Goal: Task Accomplishment & Management: Complete application form

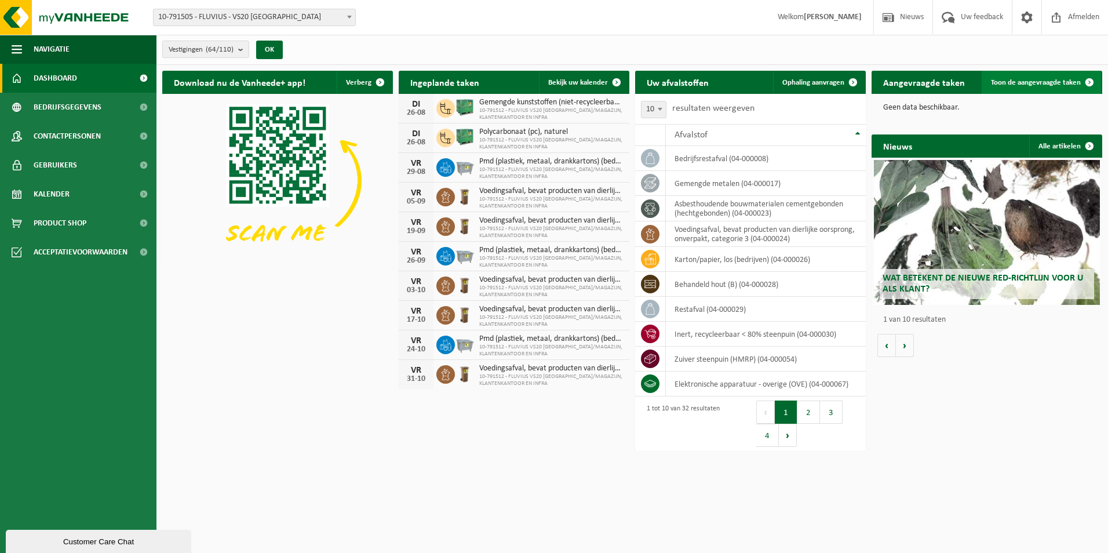
click at [1005, 85] on span "Toon de aangevraagde taken" at bounding box center [1036, 83] width 90 height 8
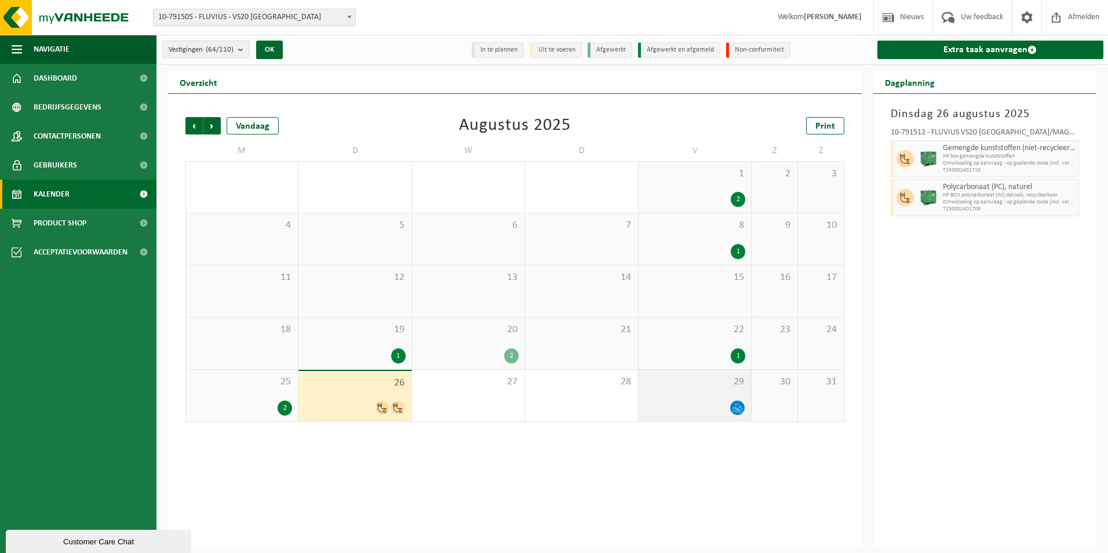
click at [733, 410] on icon at bounding box center [734, 409] width 3 height 5
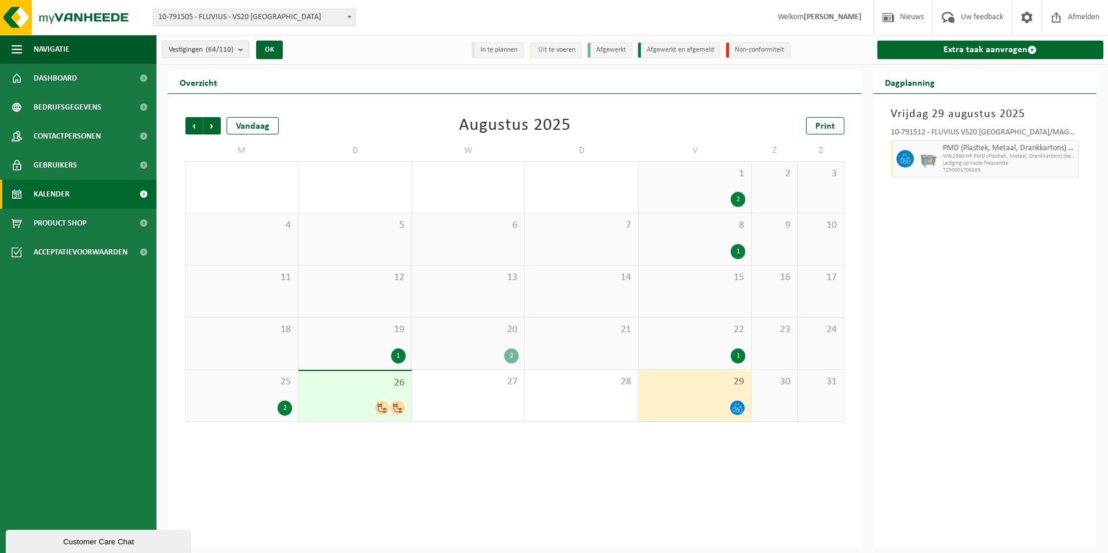
click at [280, 410] on div "2" at bounding box center [285, 407] width 14 height 15
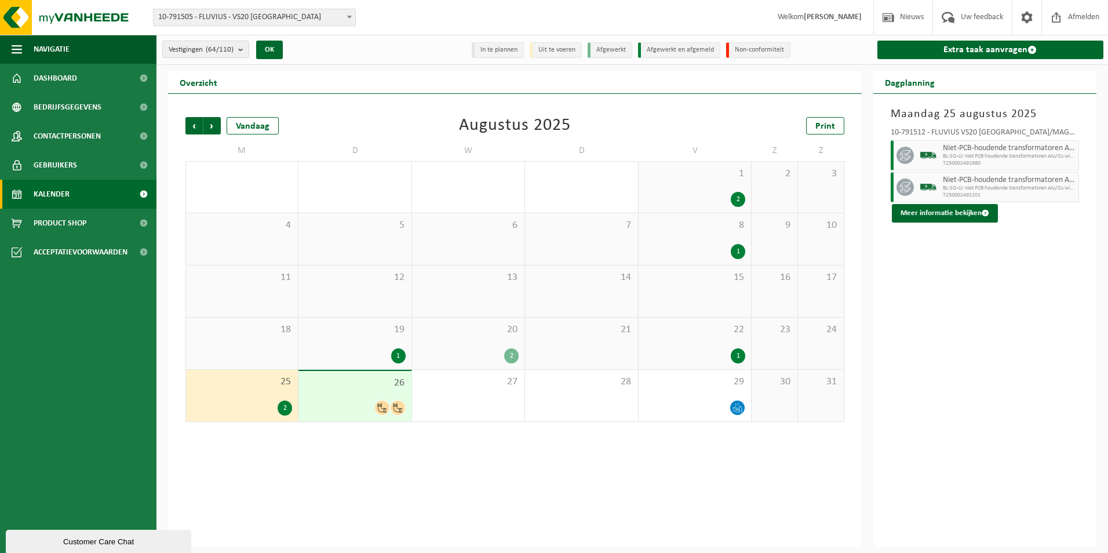
click at [296, 433] on div "Vorige Volgende Vandaag Augustus 2025 Print M D W D V Z Z 28 3 29 1 3 30 3 31 2…" at bounding box center [515, 320] width 694 height 453
click at [287, 411] on div "2" at bounding box center [285, 407] width 14 height 15
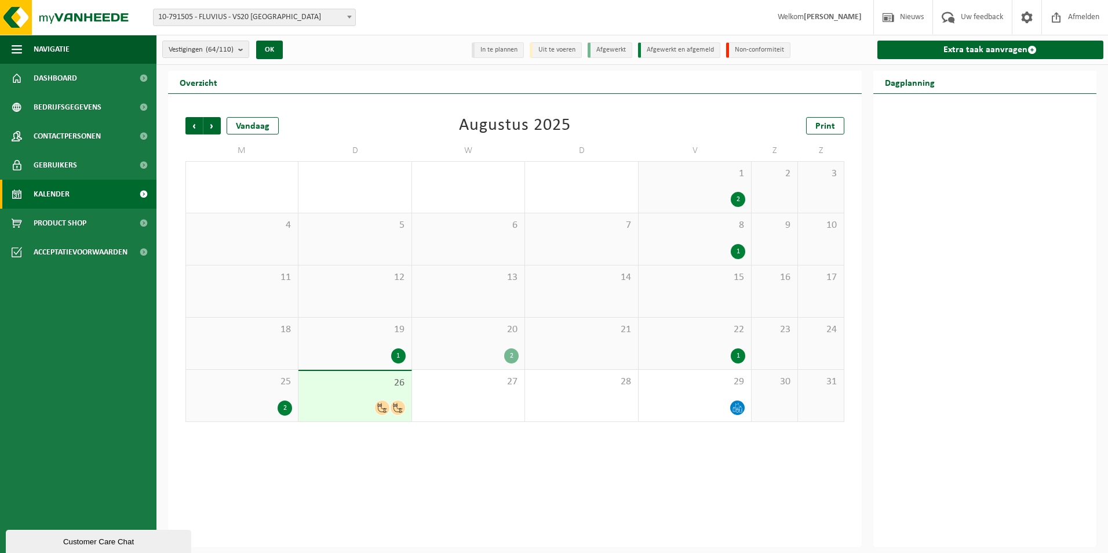
click at [287, 411] on div "2" at bounding box center [285, 407] width 14 height 15
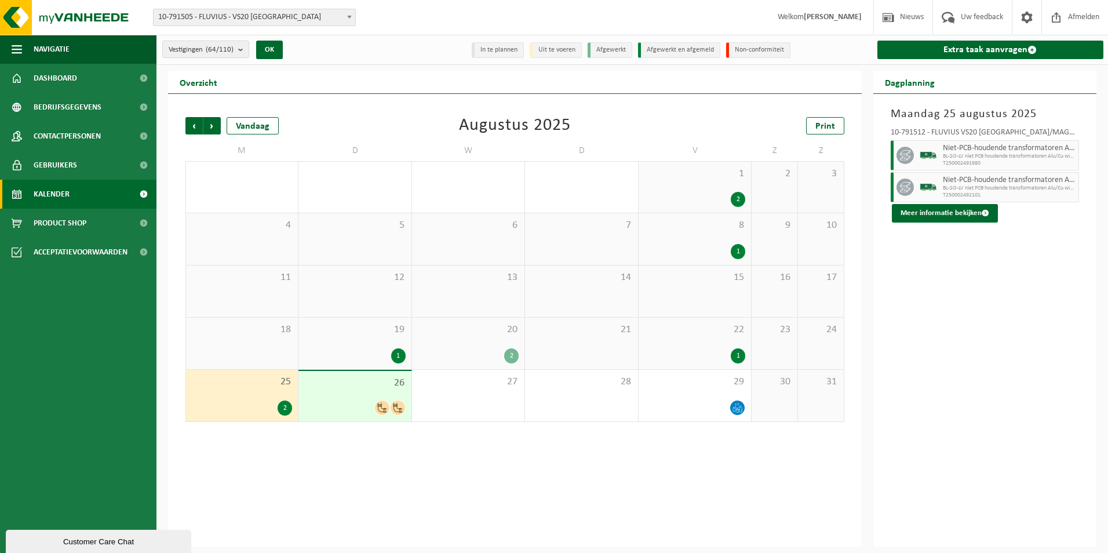
click at [386, 409] on icon at bounding box center [382, 408] width 10 height 10
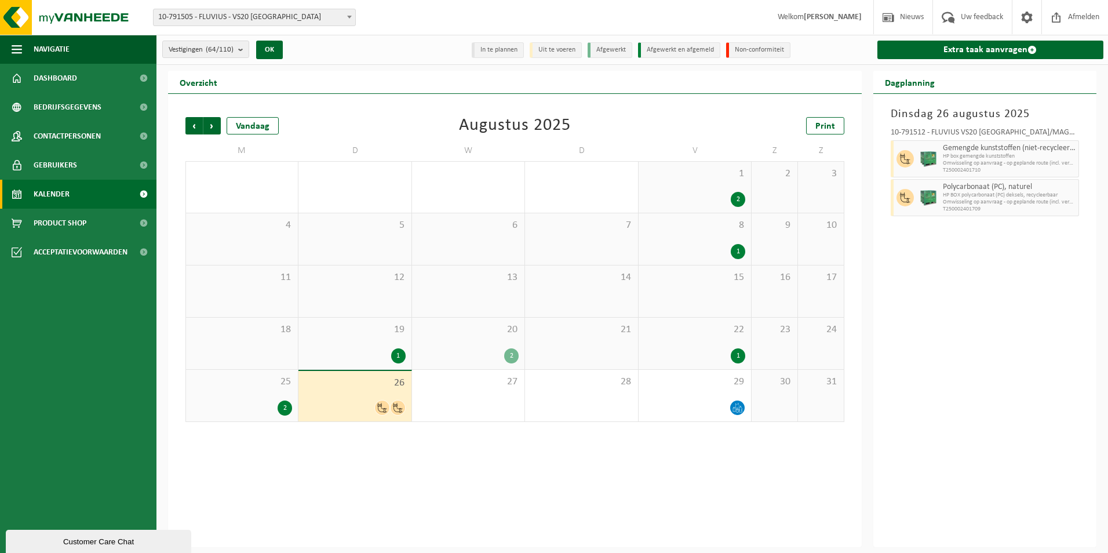
click at [741, 352] on div "1" at bounding box center [738, 355] width 14 height 15
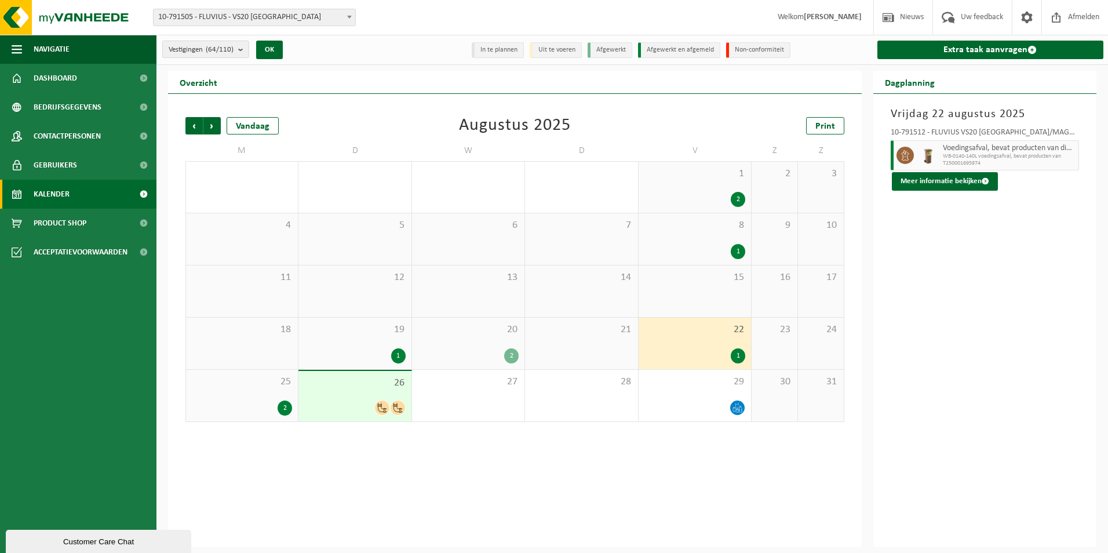
click at [510, 356] on div "2" at bounding box center [511, 355] width 14 height 15
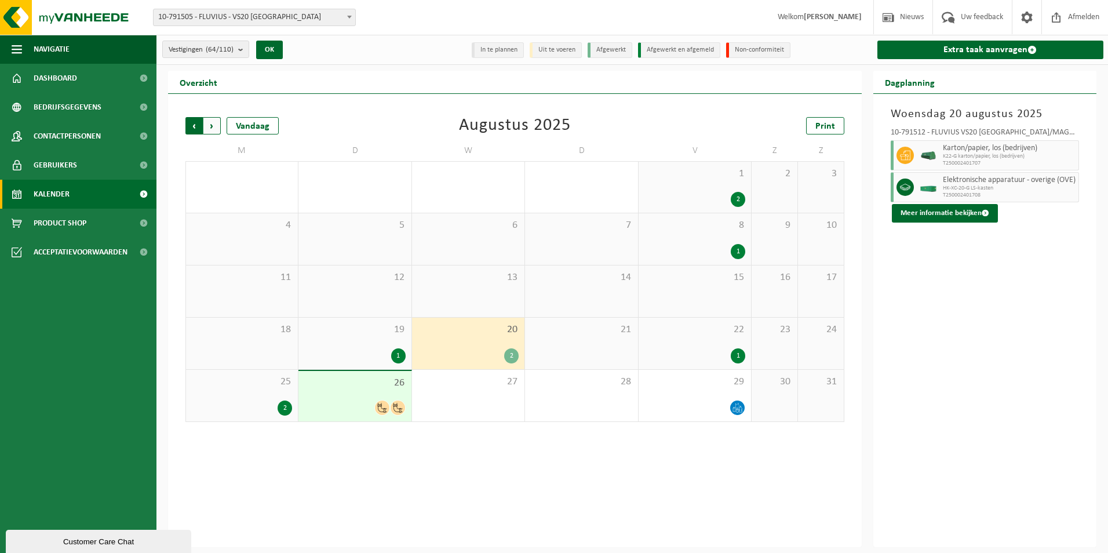
click at [211, 124] on span "Volgende" at bounding box center [211, 125] width 17 height 17
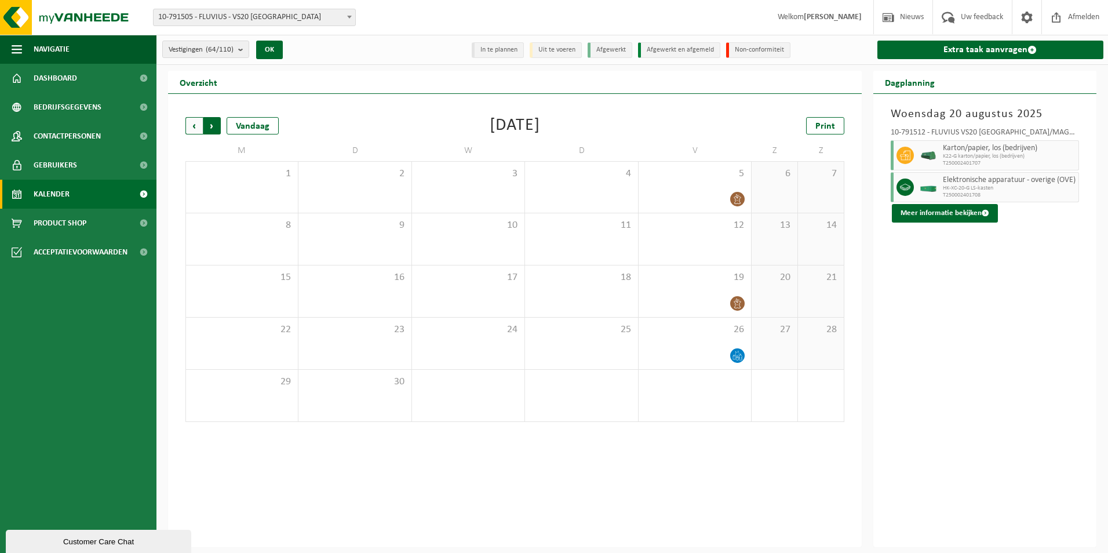
click at [195, 127] on span "Vorige" at bounding box center [193, 125] width 17 height 17
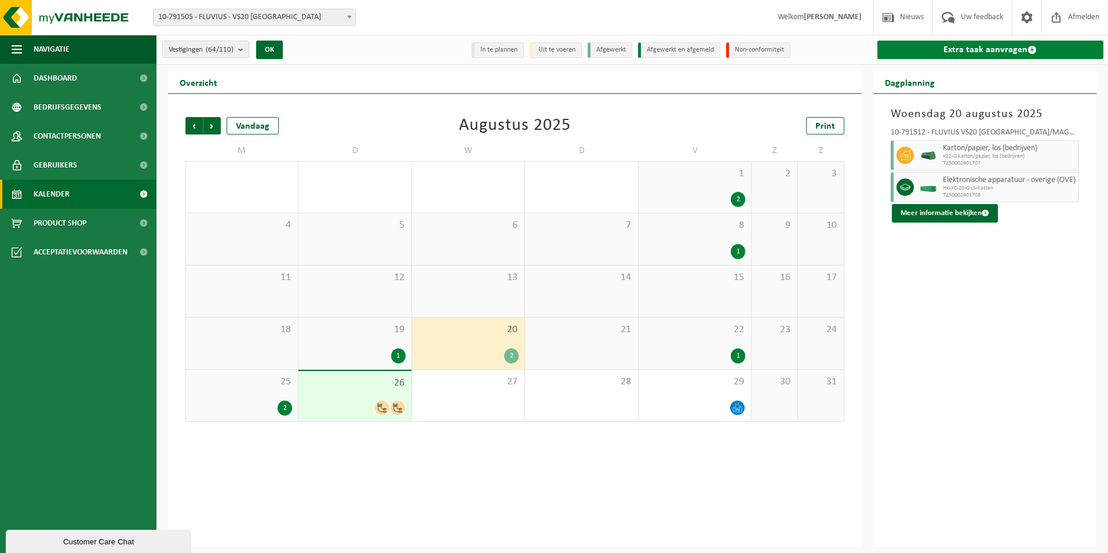
click at [939, 51] on link "Extra taak aanvragen" at bounding box center [990, 50] width 227 height 19
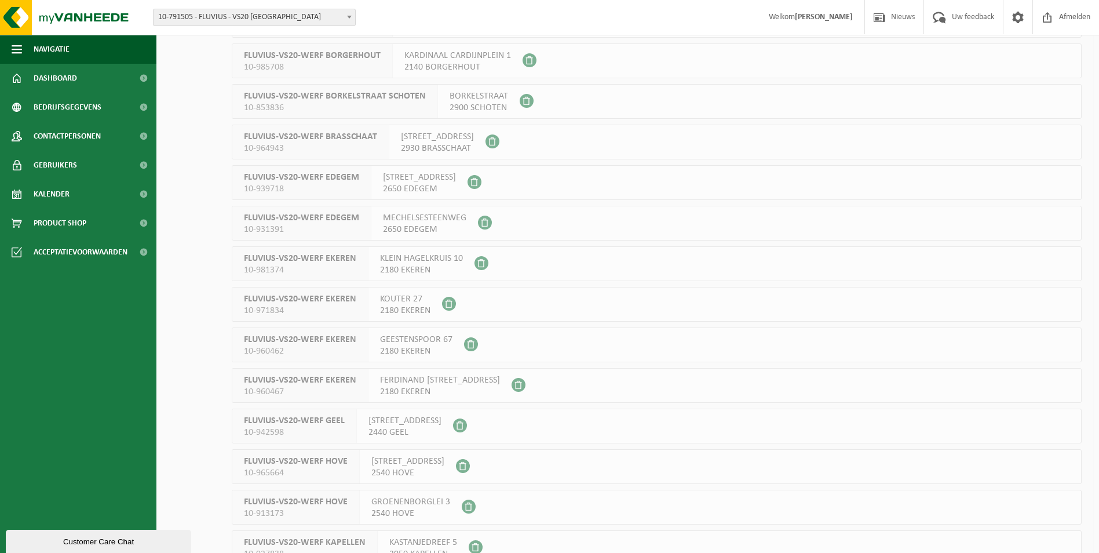
scroll to position [1043, 0]
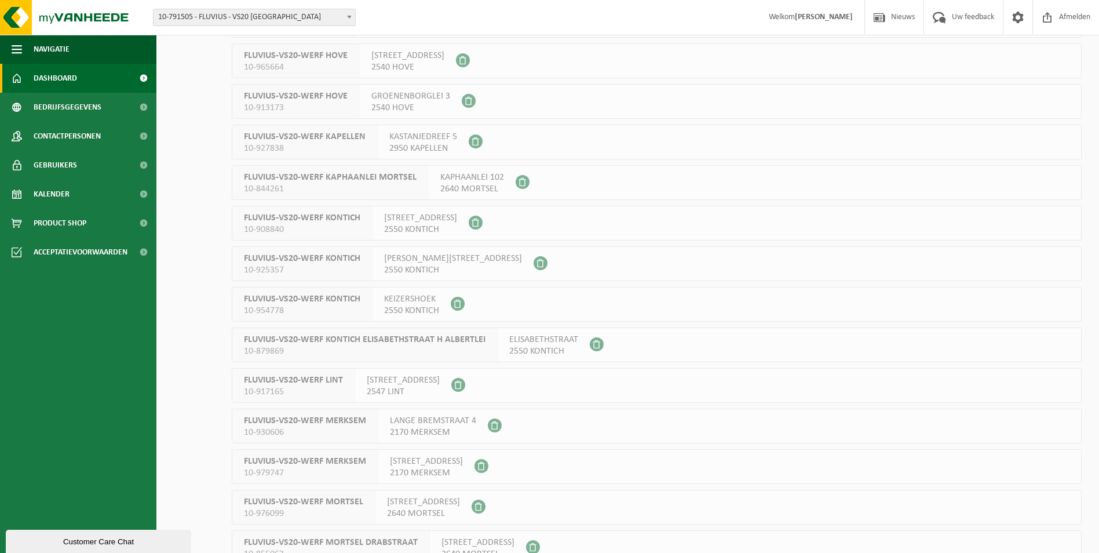
click at [99, 76] on link "Dashboard" at bounding box center [78, 78] width 156 height 29
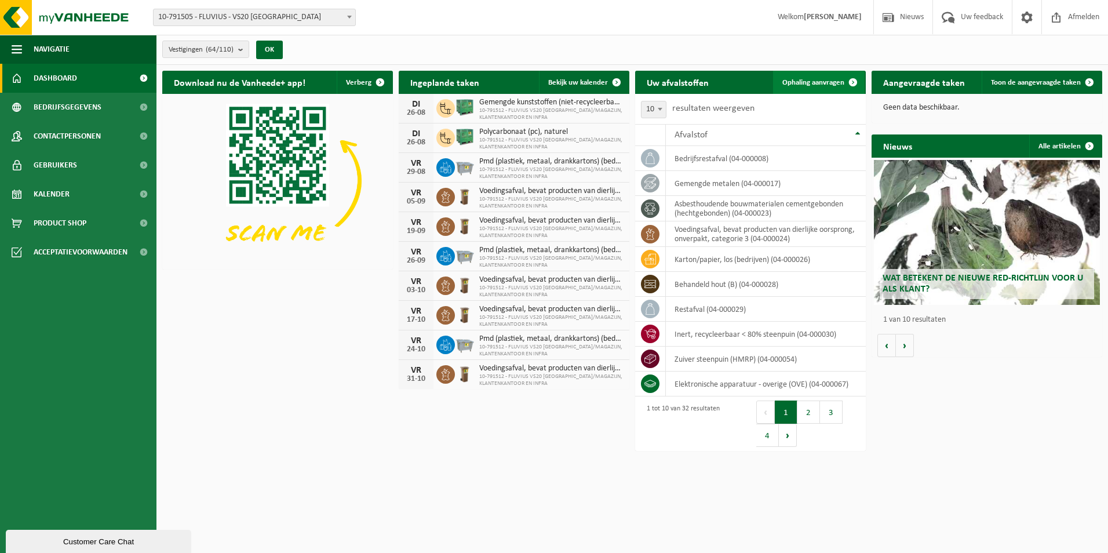
click at [841, 74] on span at bounding box center [852, 82] width 23 height 23
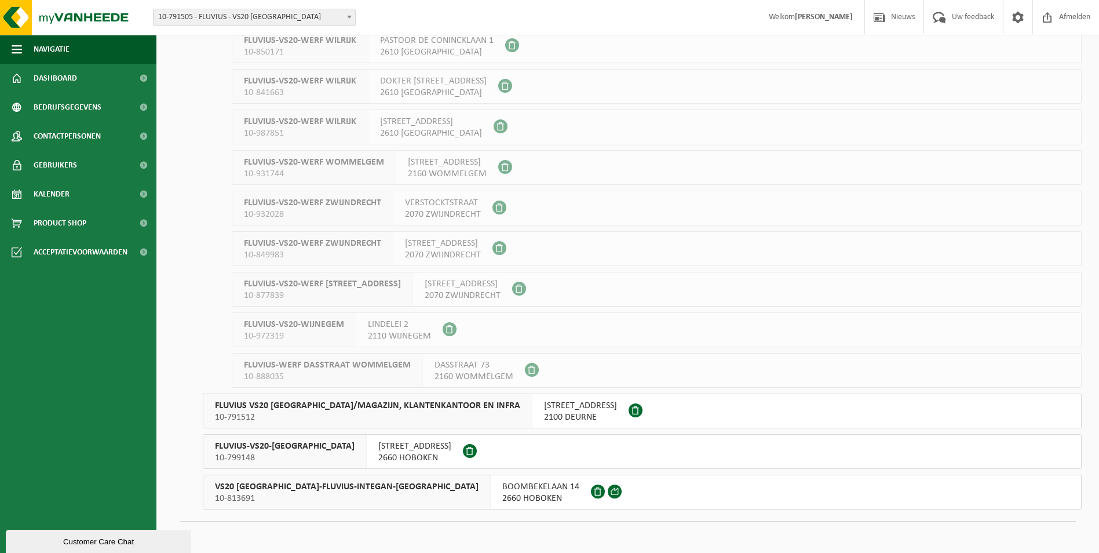
scroll to position [2197, 0]
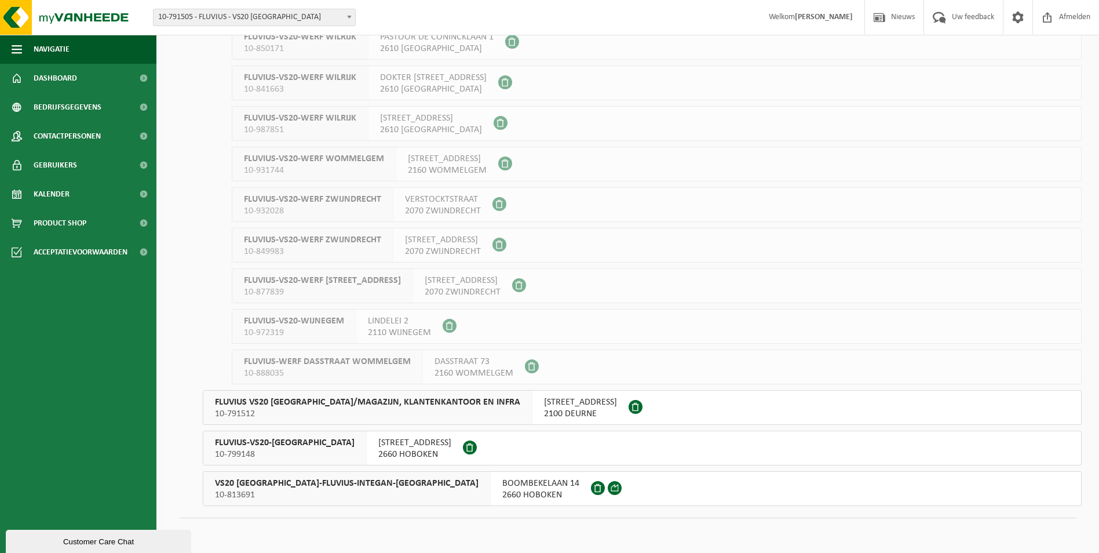
click at [566, 413] on span "2100 DEURNE" at bounding box center [580, 414] width 73 height 12
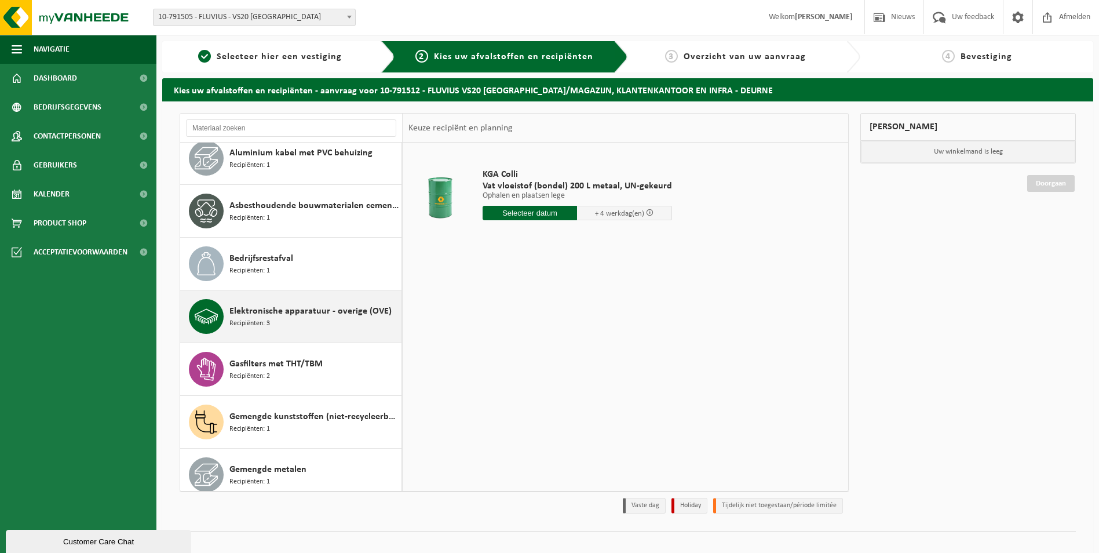
click at [302, 298] on div "Elektronische apparatuur - overige (OVE) Recipiënten: 3" at bounding box center [291, 316] width 222 height 52
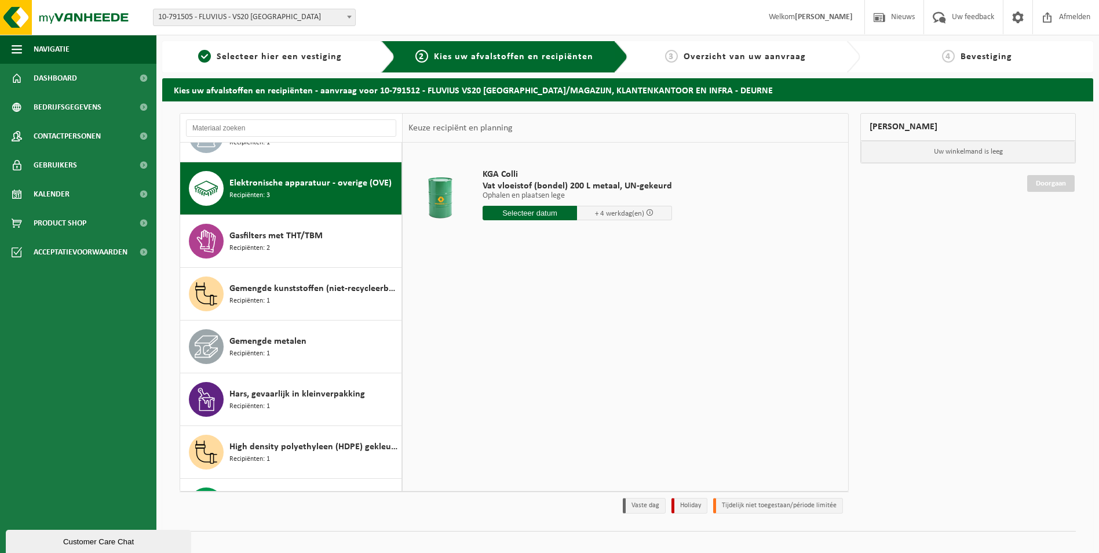
scroll to position [264, 0]
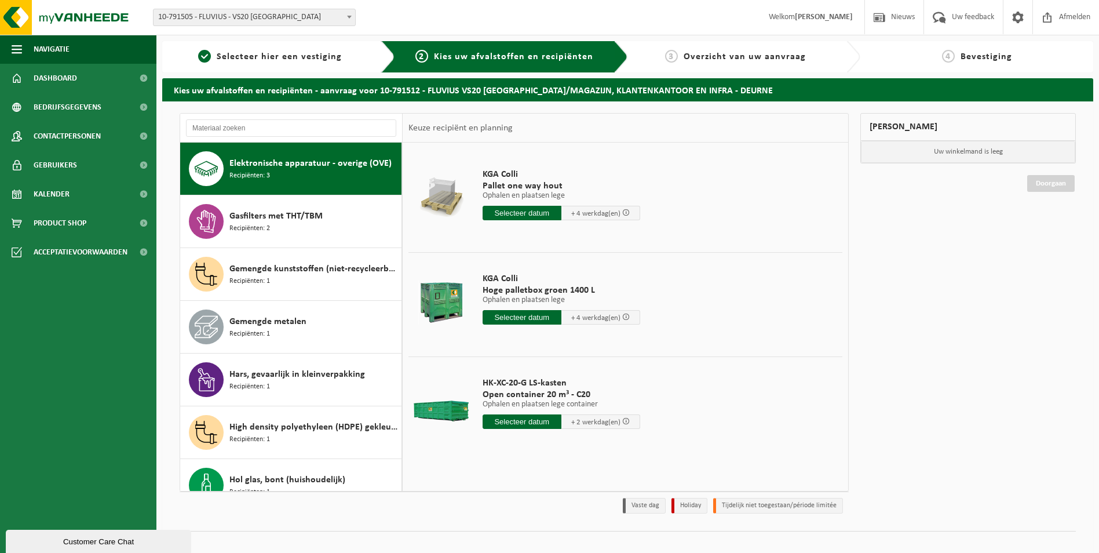
click at [449, 300] on div at bounding box center [440, 302] width 59 height 46
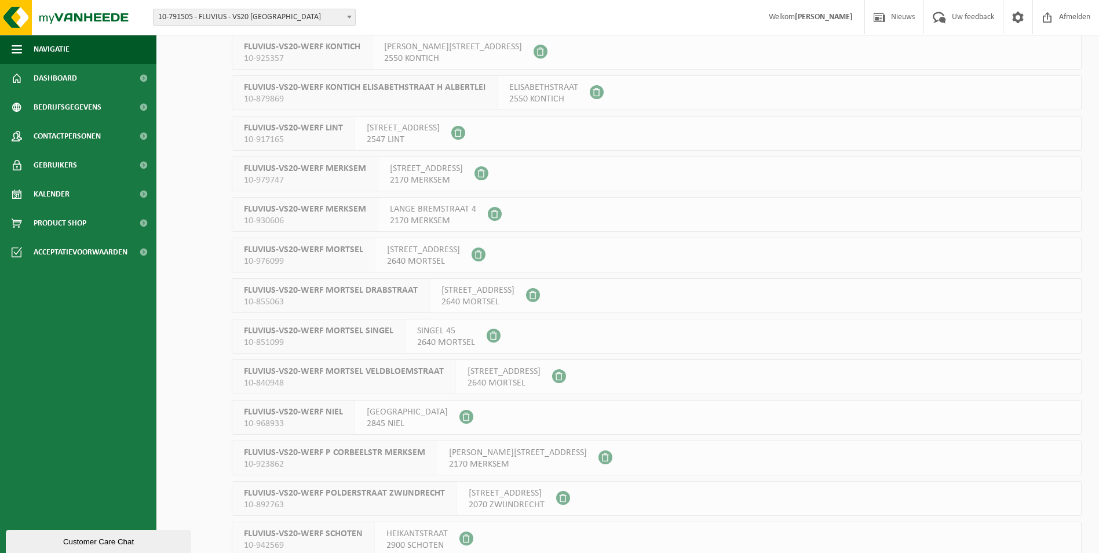
scroll to position [1212, 0]
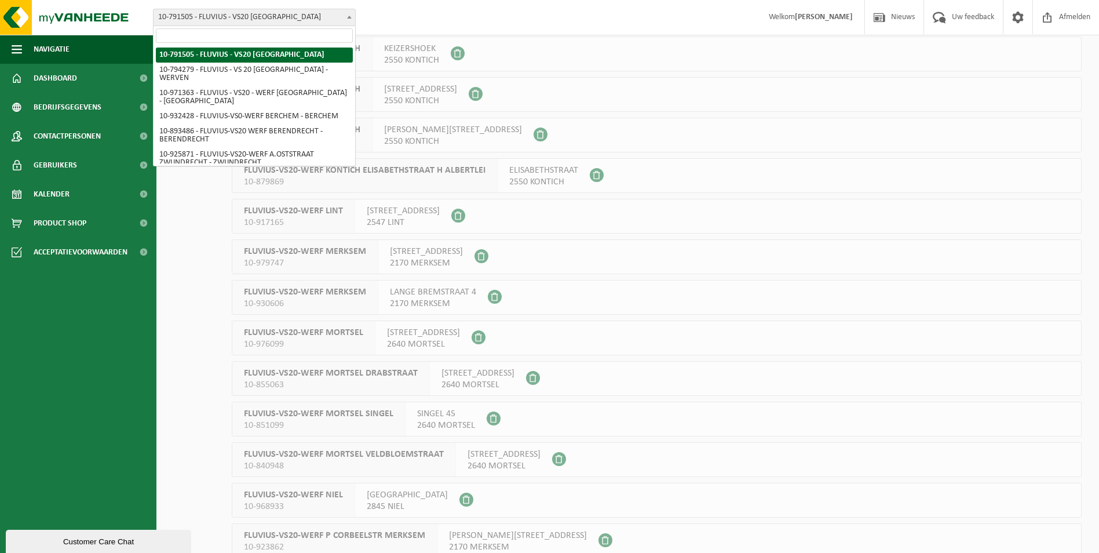
click at [345, 11] on span at bounding box center [350, 16] width 12 height 15
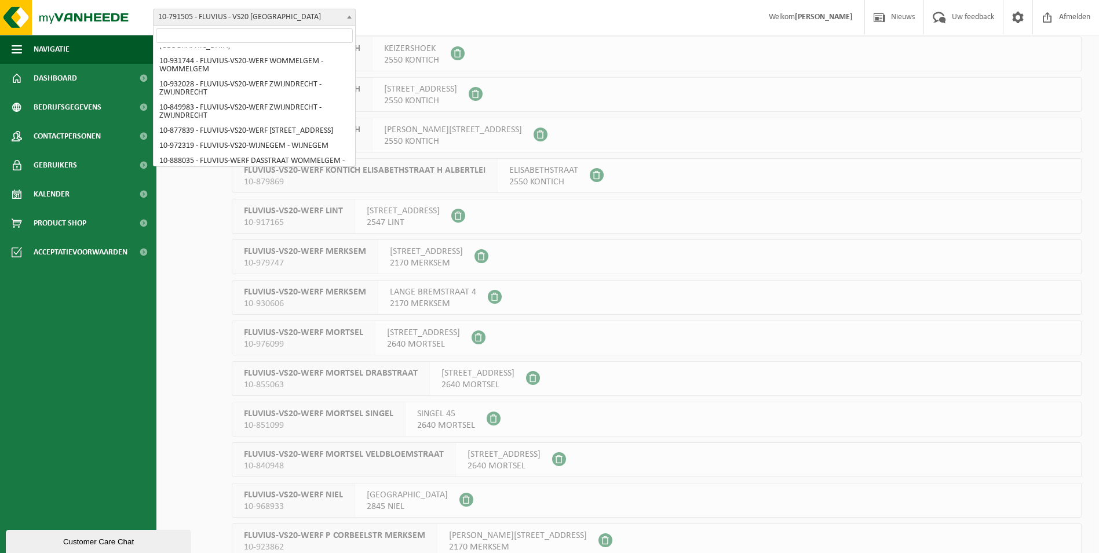
scroll to position [1140, 0]
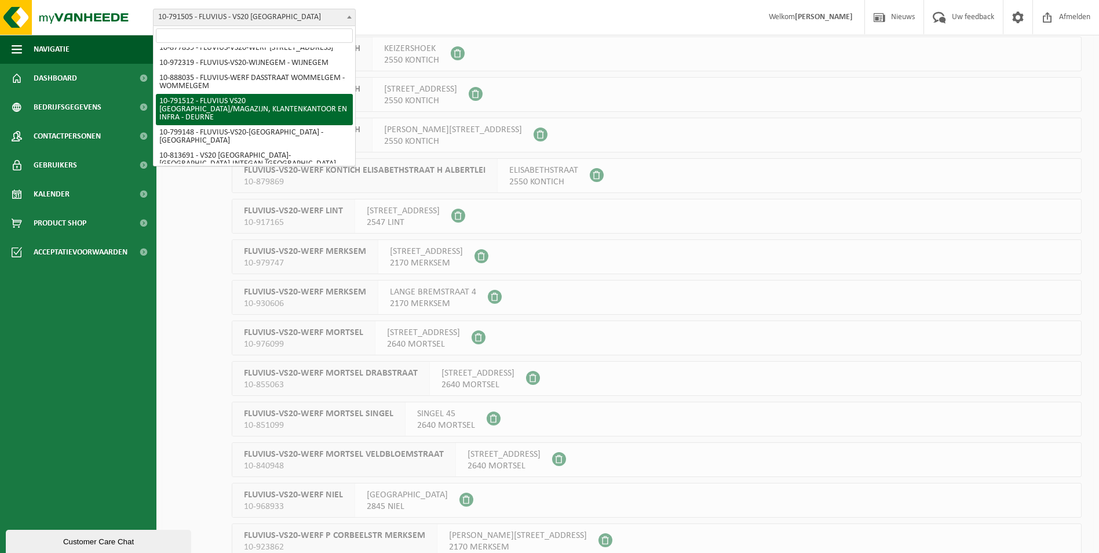
select select "30237"
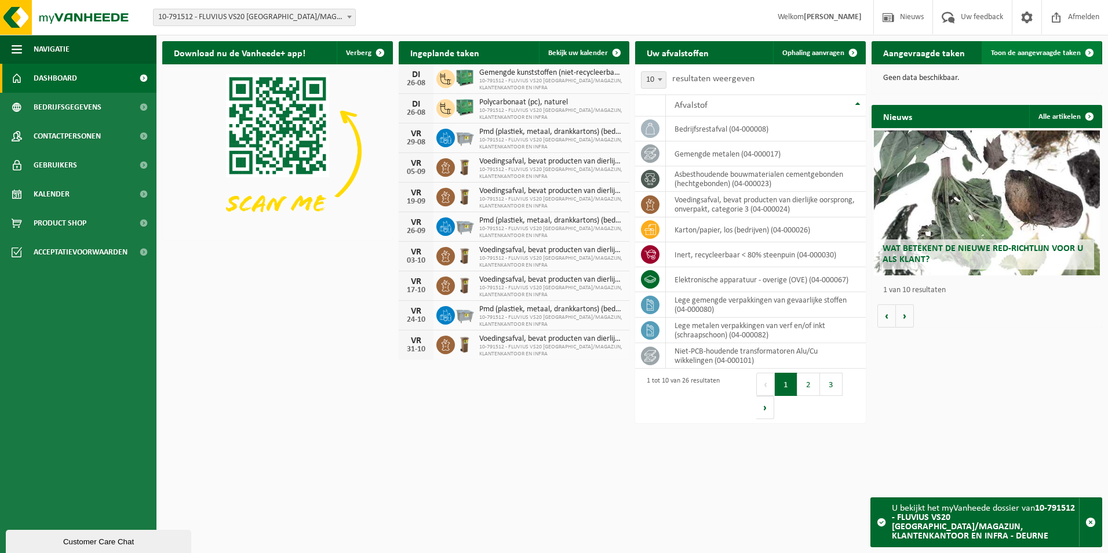
click at [1061, 53] on span "Toon de aangevraagde taken" at bounding box center [1036, 53] width 90 height 8
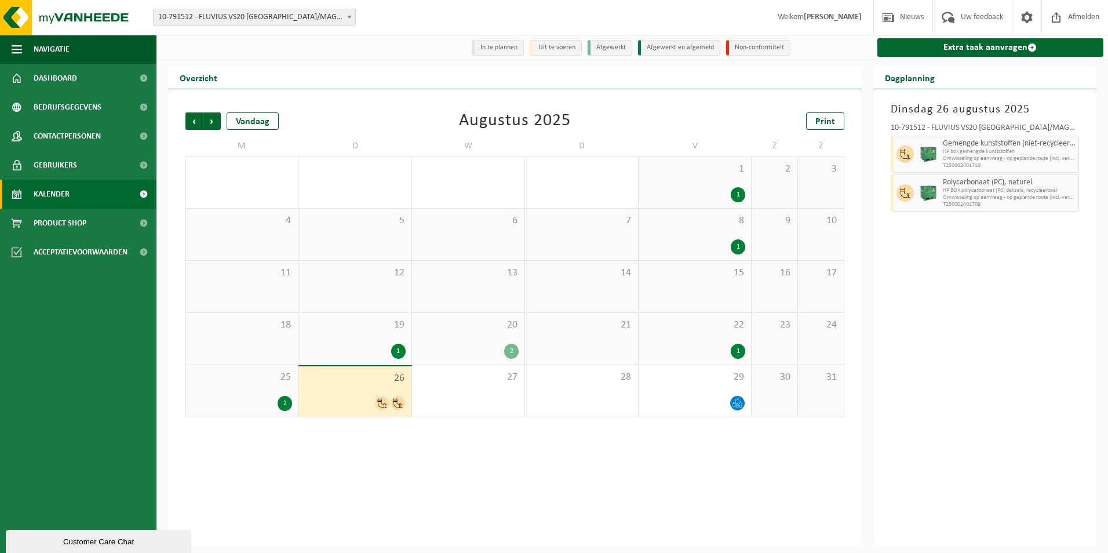
click at [944, 35] on div "Extra taak aanvragen" at bounding box center [989, 47] width 238 height 25
click at [940, 41] on link "Extra taak aanvragen" at bounding box center [990, 47] width 227 height 19
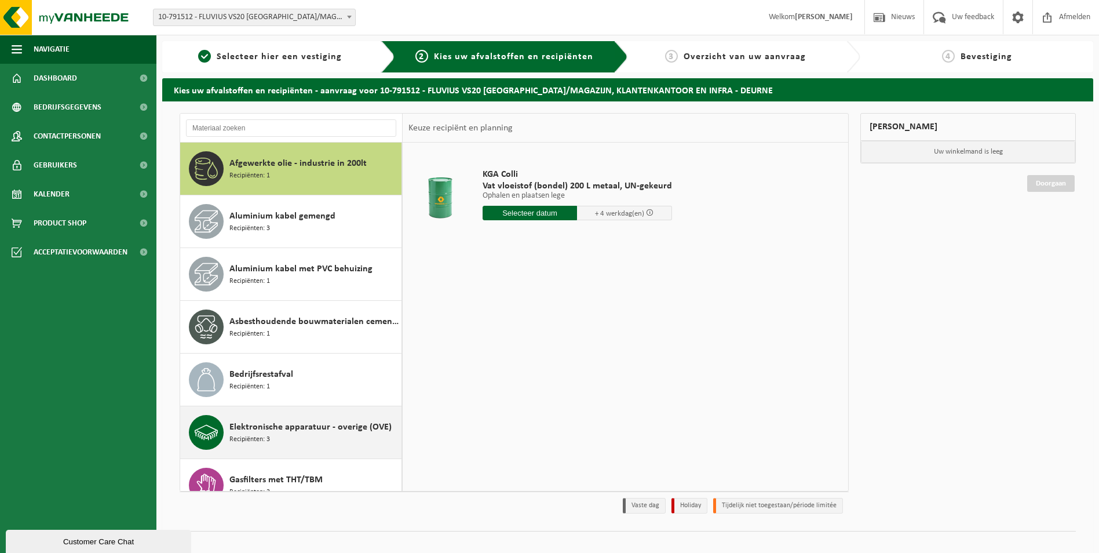
click at [303, 442] on div "Elektronische apparatuur - overige (OVE) Recipiënten: 3" at bounding box center [313, 432] width 169 height 35
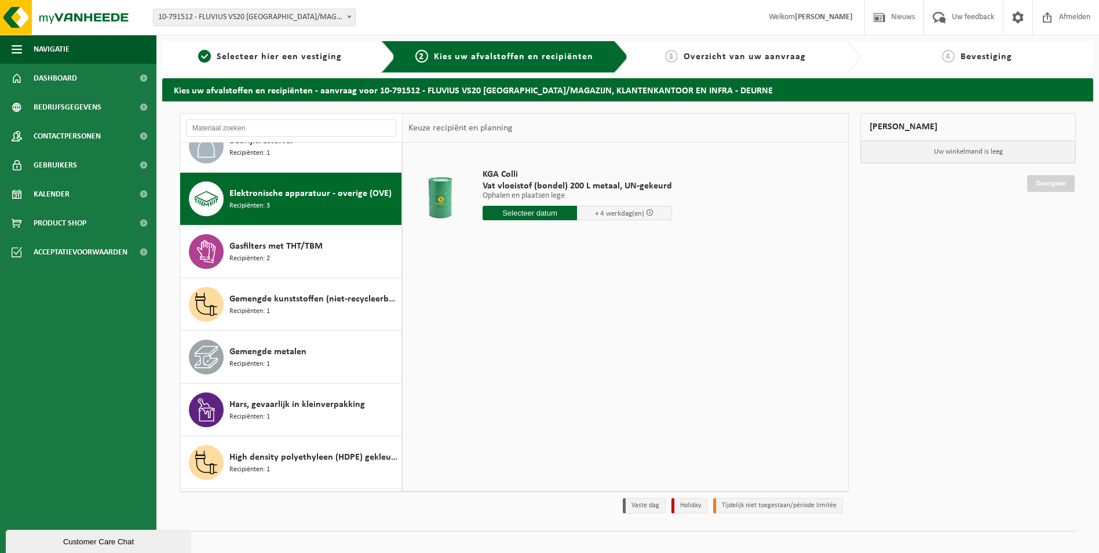
scroll to position [264, 0]
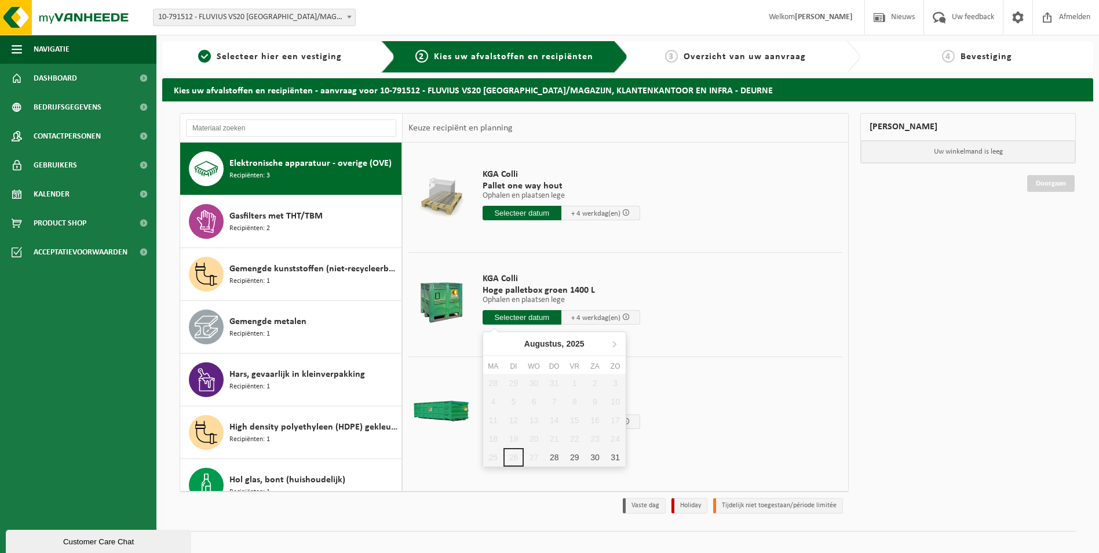
click at [501, 316] on input "text" at bounding box center [522, 317] width 79 height 14
click at [548, 460] on div "28" at bounding box center [554, 457] width 20 height 19
type input "Van 2025-08-28"
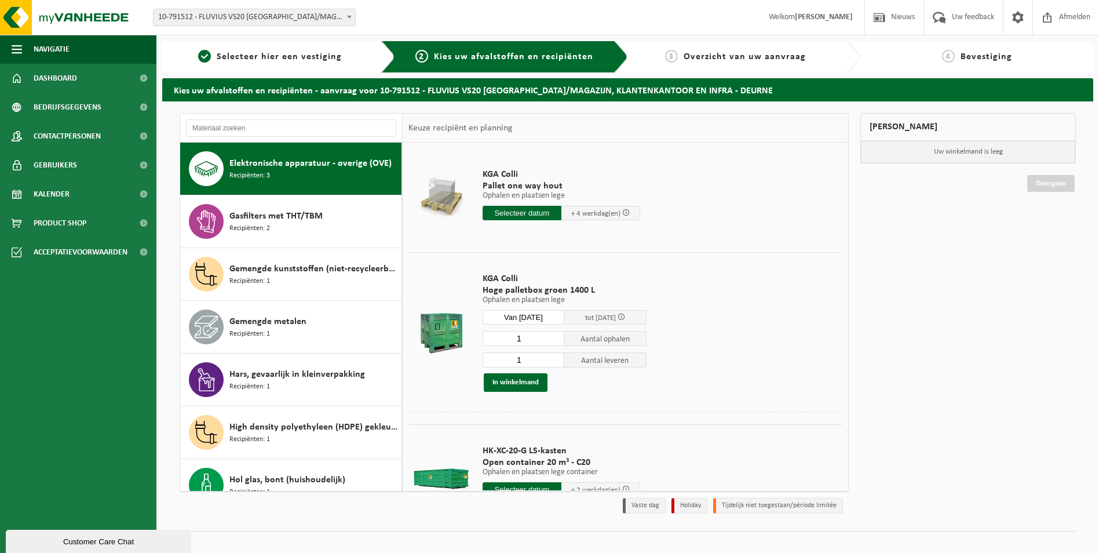
type input "2025-08-28"
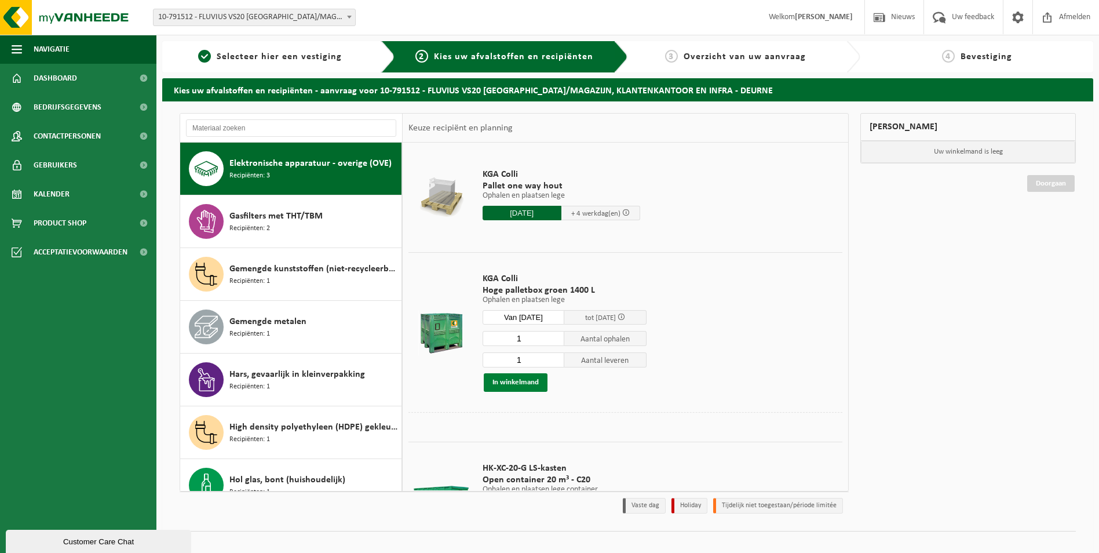
click at [528, 379] on button "In winkelmand" at bounding box center [516, 382] width 64 height 19
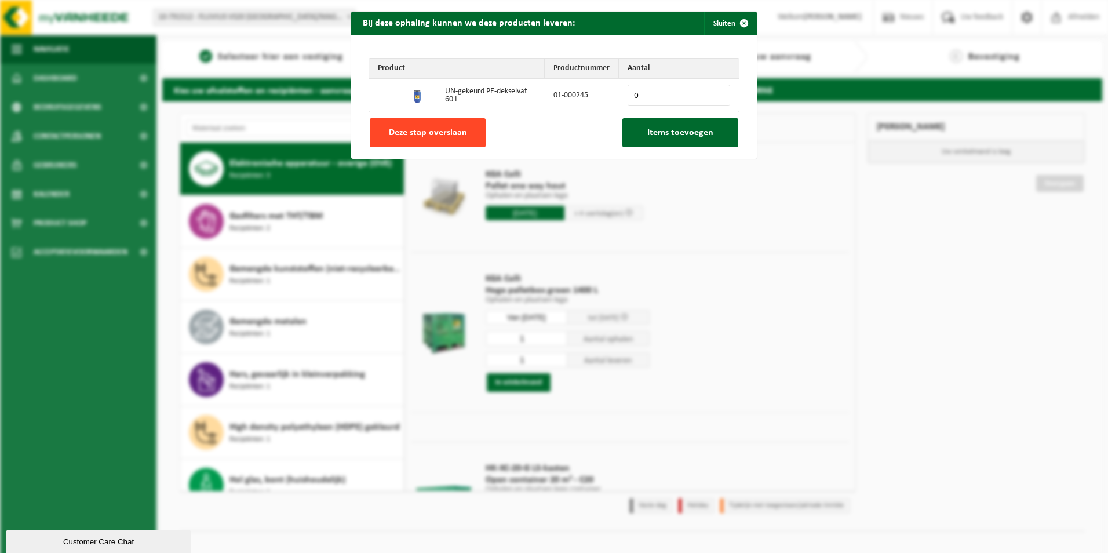
click at [415, 137] on span "Deze stap overslaan" at bounding box center [428, 132] width 78 height 9
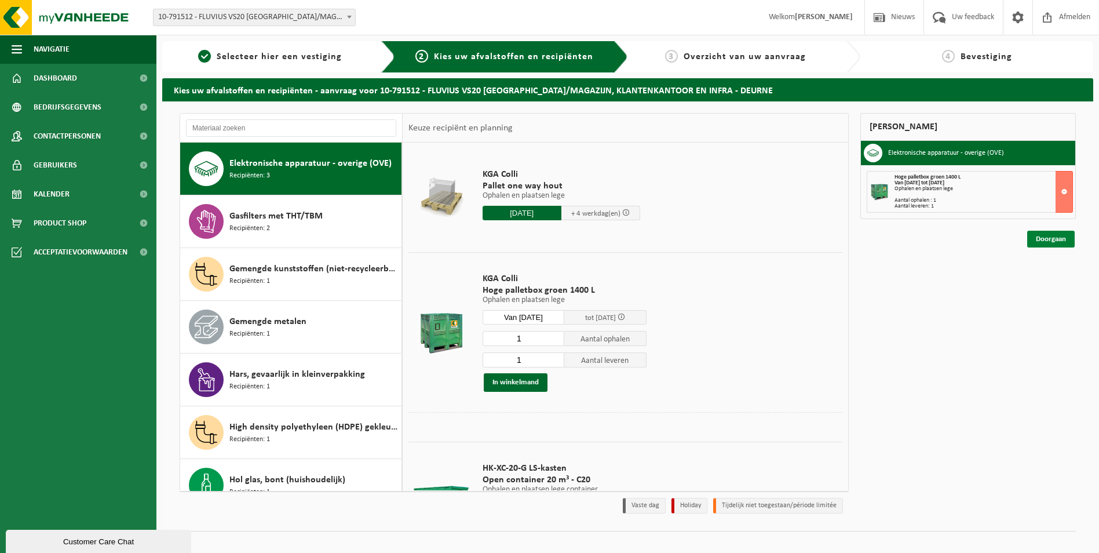
click at [1040, 235] on link "Doorgaan" at bounding box center [1051, 239] width 48 height 17
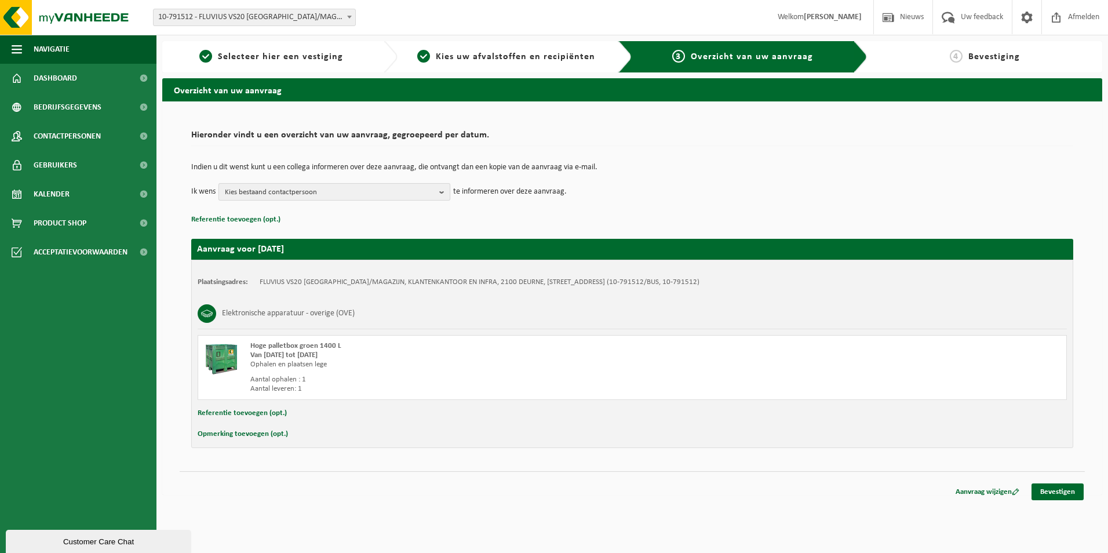
click at [417, 194] on span "Kies bestaand contactpersoon" at bounding box center [330, 192] width 210 height 17
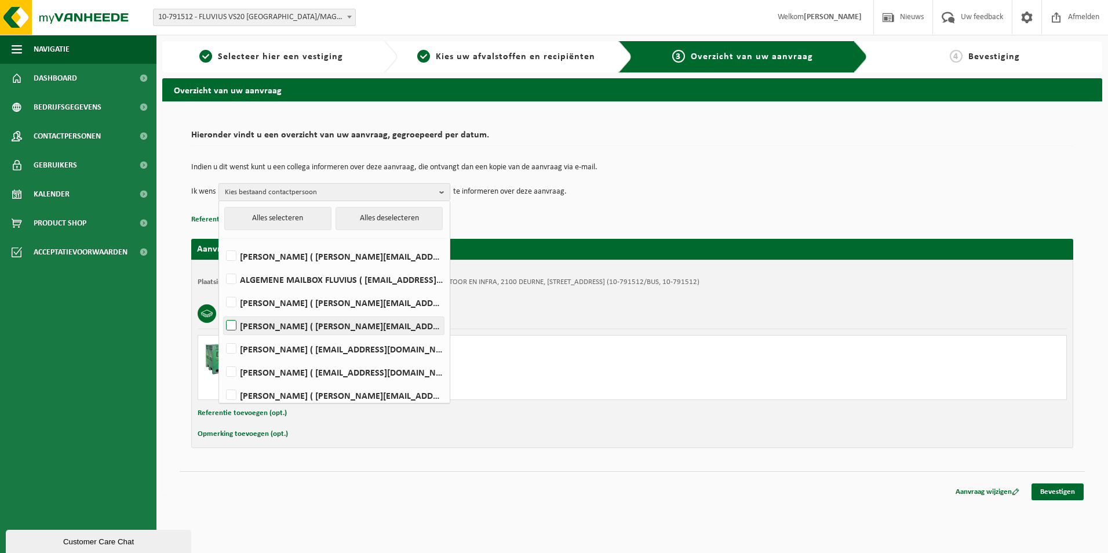
click at [232, 327] on label "[PERSON_NAME] ( [PERSON_NAME][EMAIL_ADDRESS][DOMAIN_NAME] )" at bounding box center [334, 325] width 220 height 17
click at [222, 311] on input "[PERSON_NAME] ( [PERSON_NAME][EMAIL_ADDRESS][DOMAIN_NAME] )" at bounding box center [221, 311] width 1 height 1
checkbox input "true"
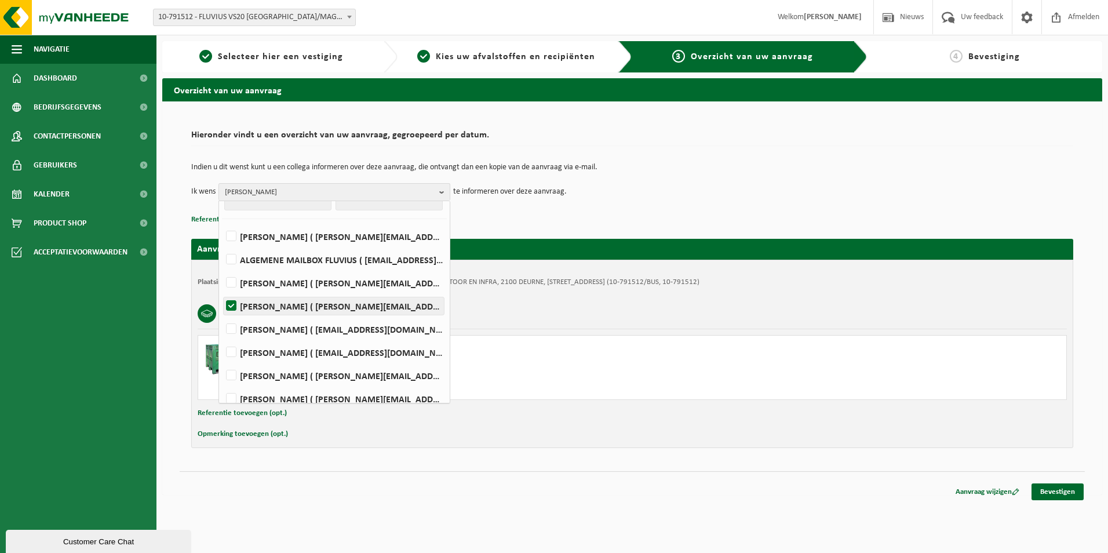
scroll to position [30, 0]
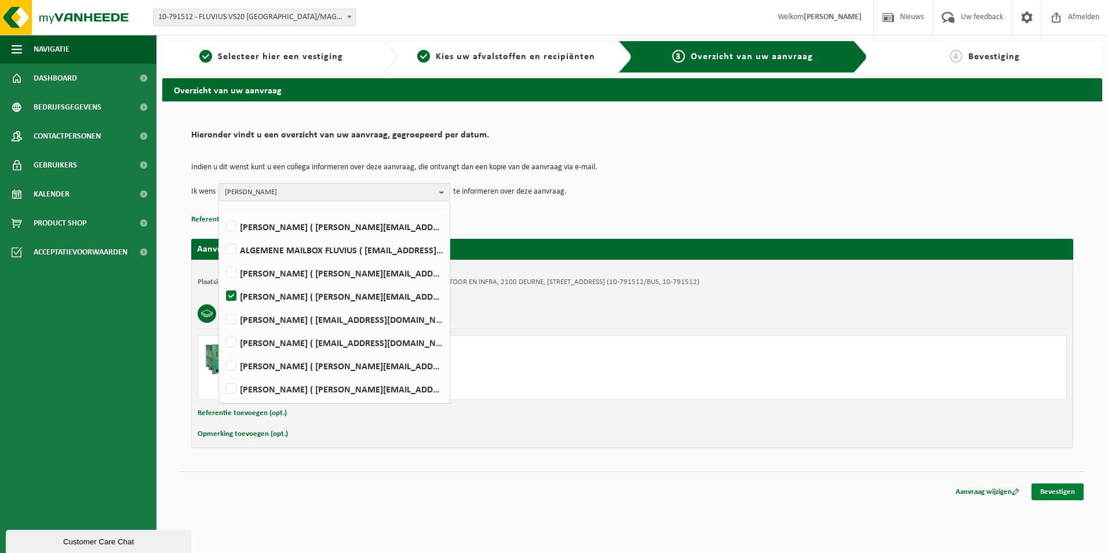
click at [1046, 490] on link "Bevestigen" at bounding box center [1057, 491] width 52 height 17
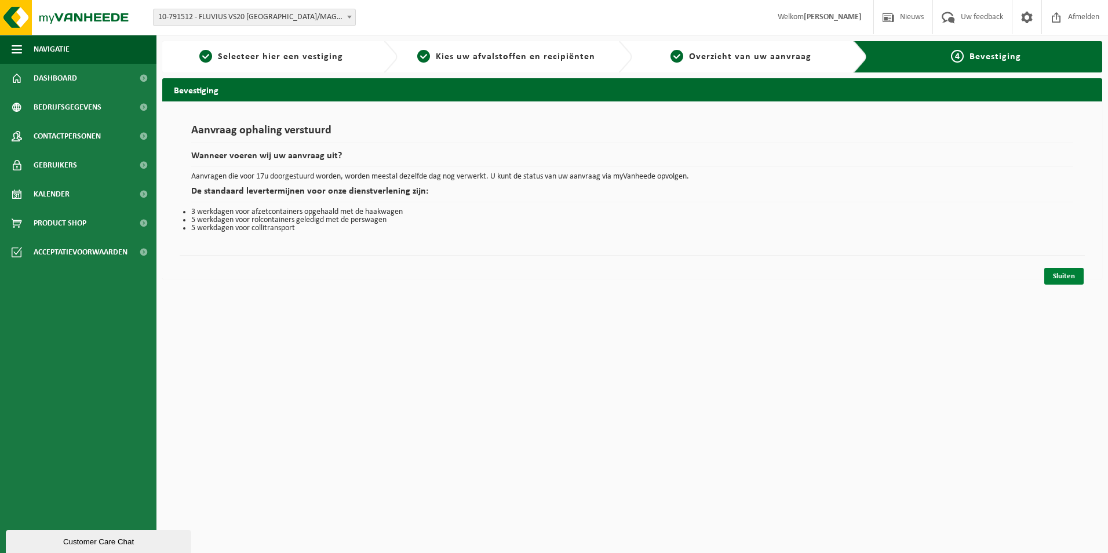
click at [1077, 278] on link "Sluiten" at bounding box center [1063, 276] width 39 height 17
